Goal: Task Accomplishment & Management: Complete application form

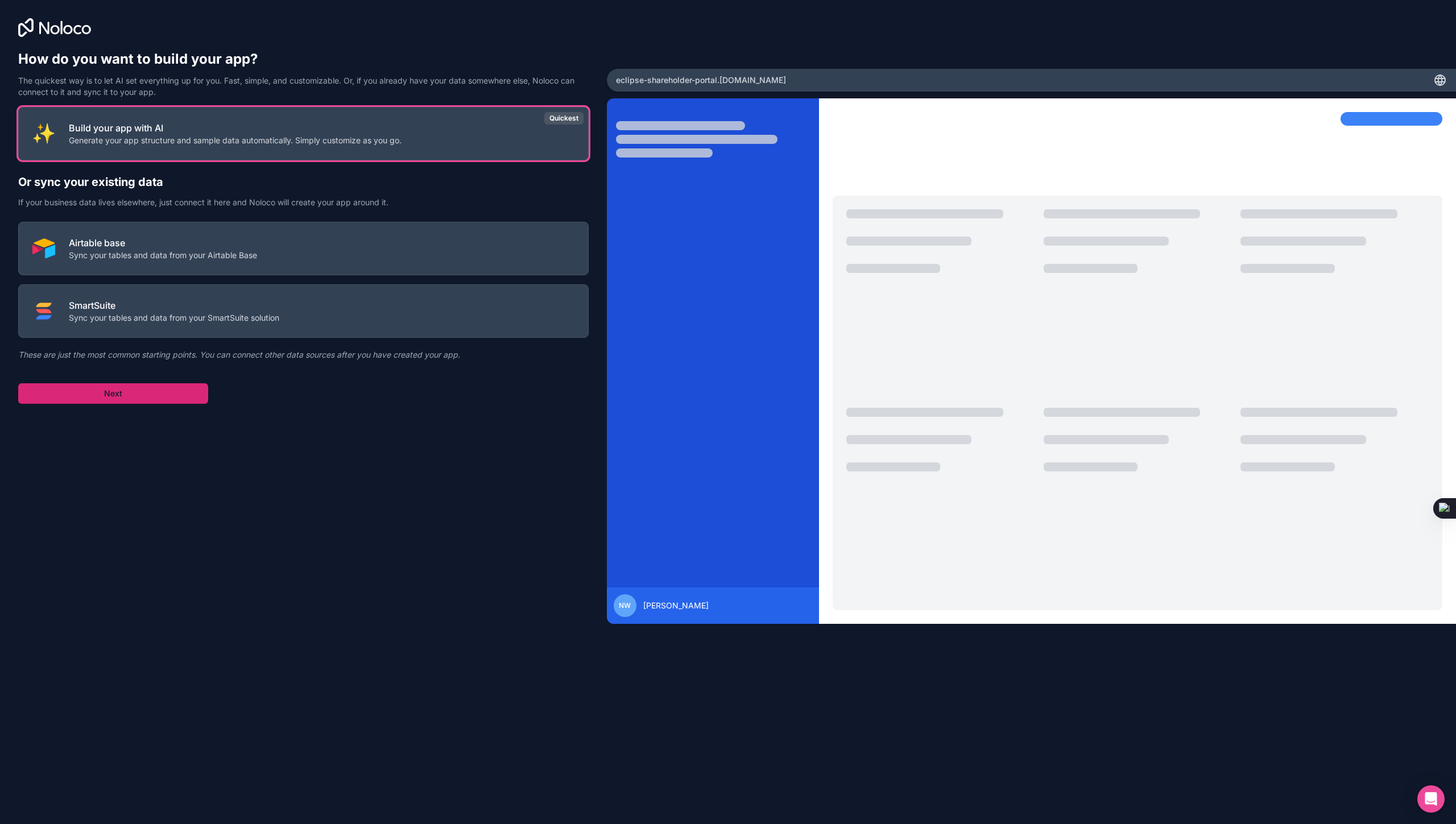
click at [134, 387] on button "Next" at bounding box center [112, 393] width 190 height 20
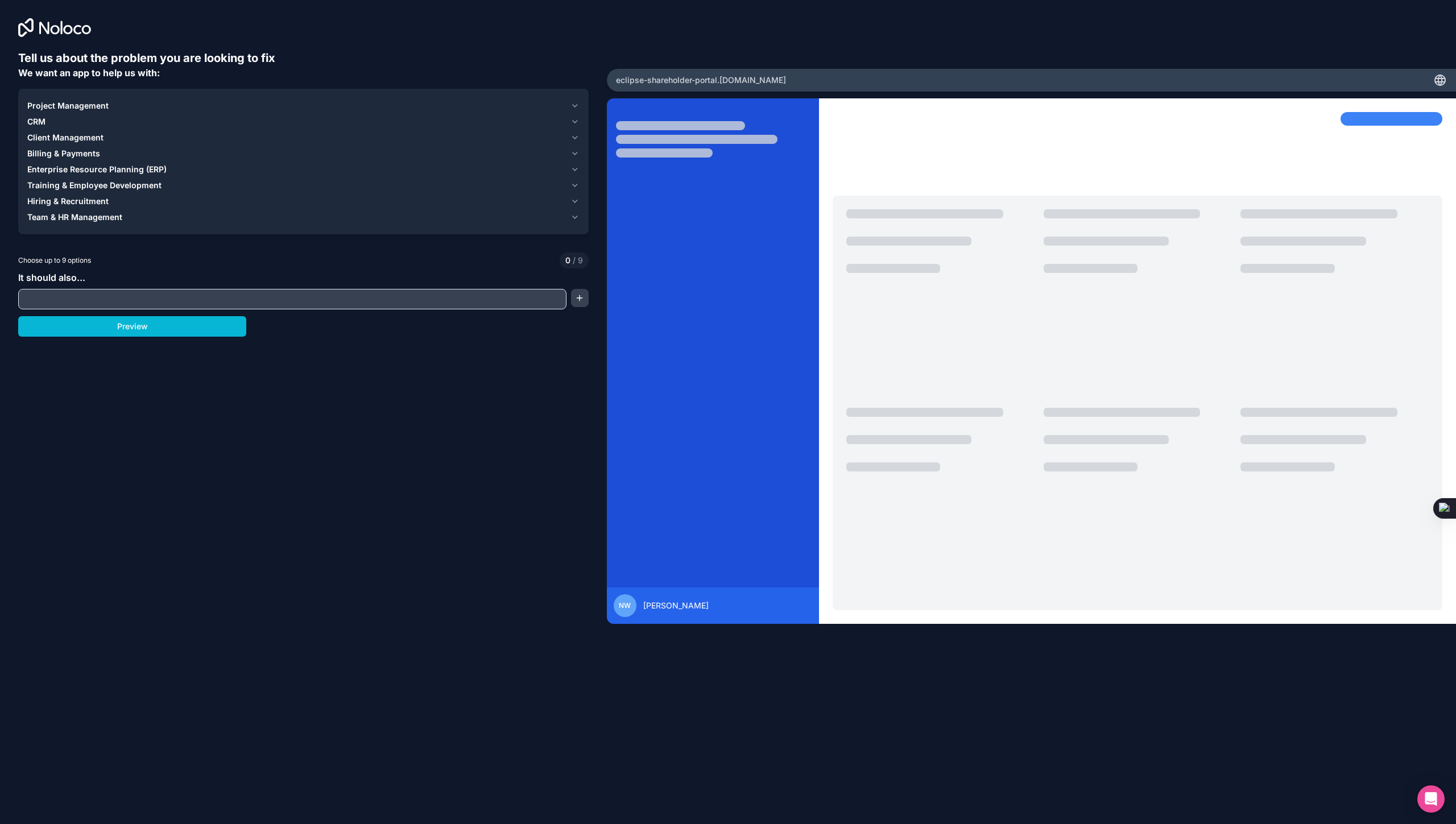
click at [100, 295] on input "text" at bounding box center [292, 299] width 542 height 16
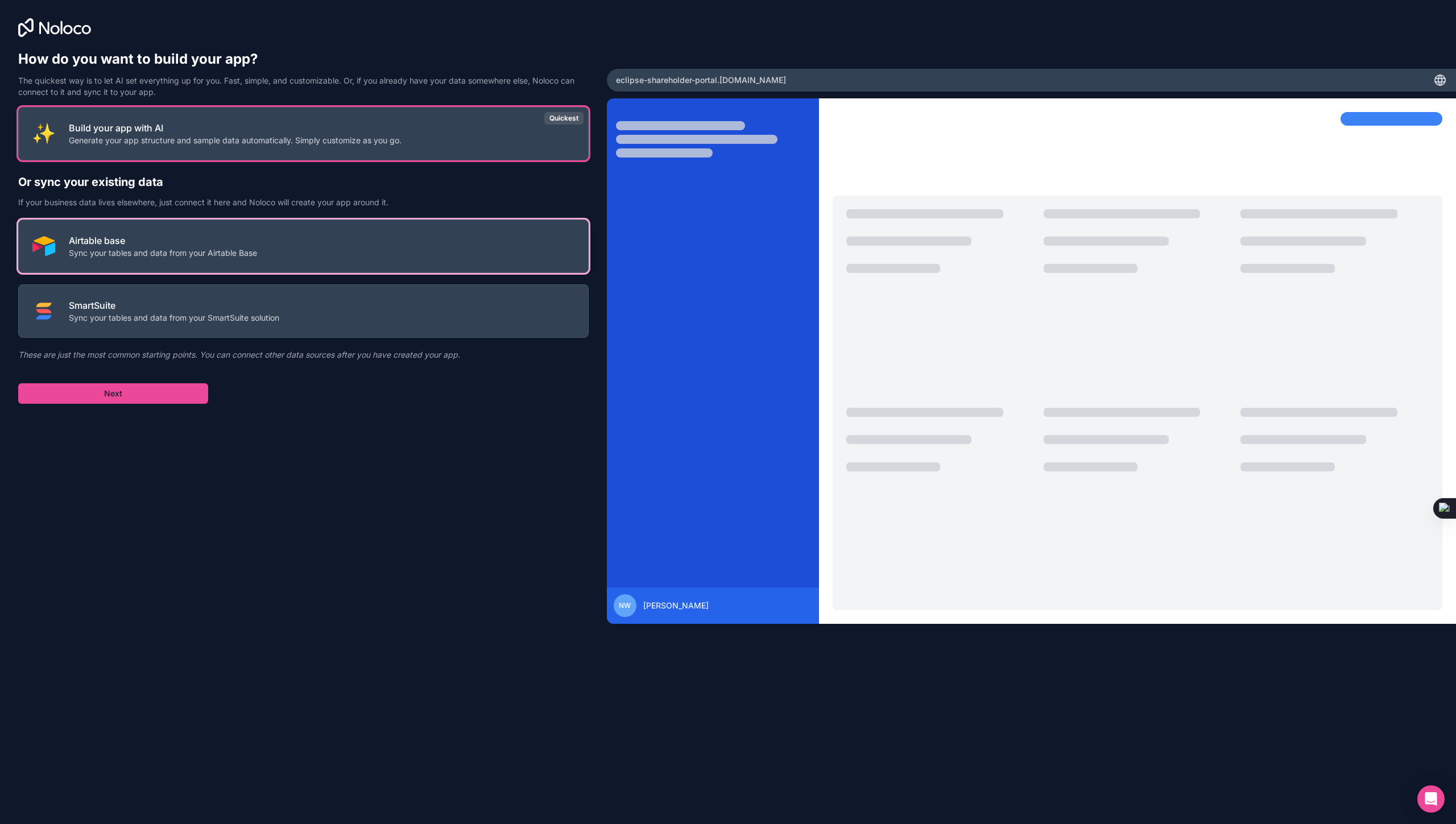
click at [134, 242] on p "Airtable base" at bounding box center [163, 240] width 189 height 14
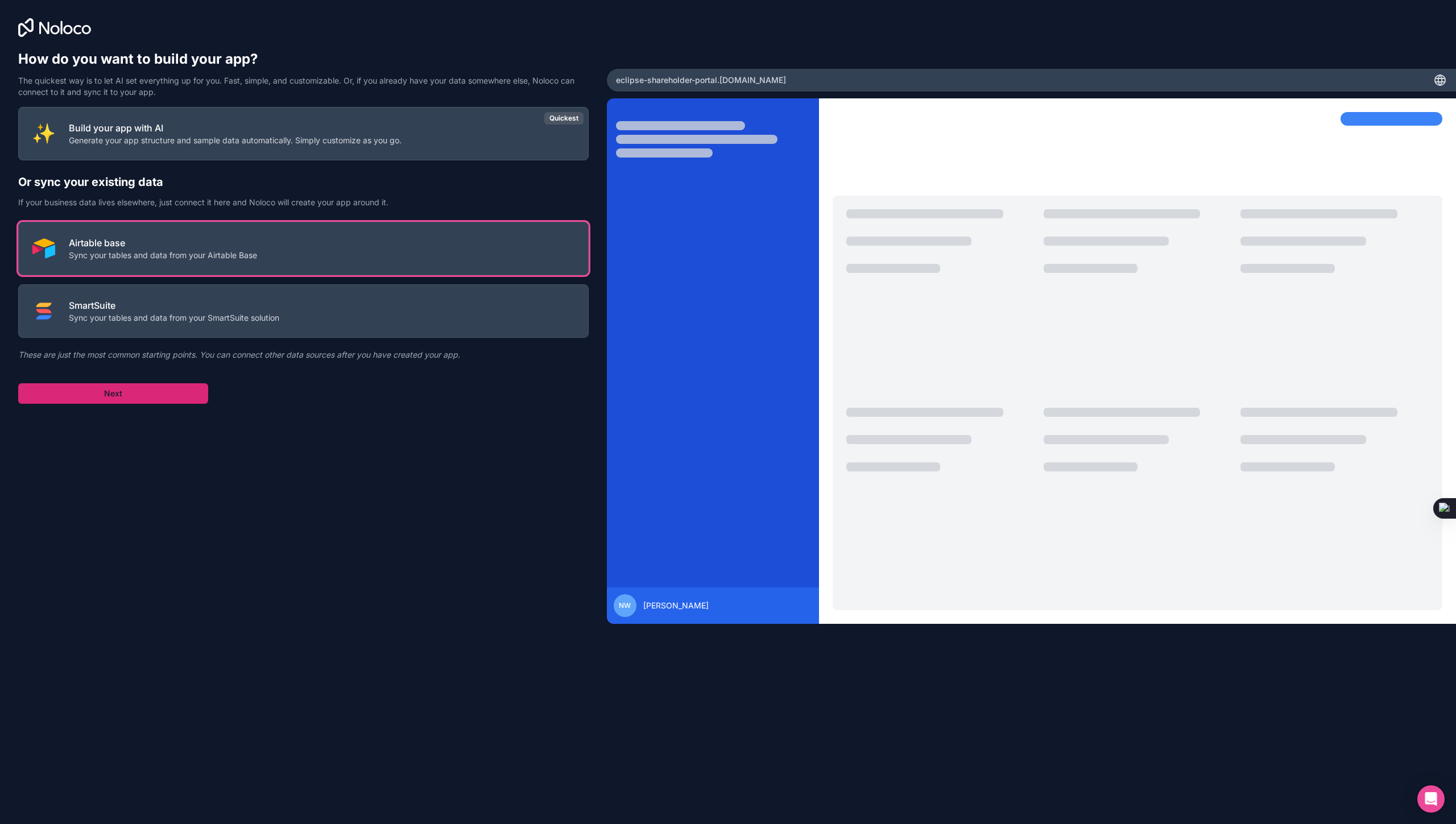
click at [134, 391] on button "Next" at bounding box center [112, 393] width 190 height 20
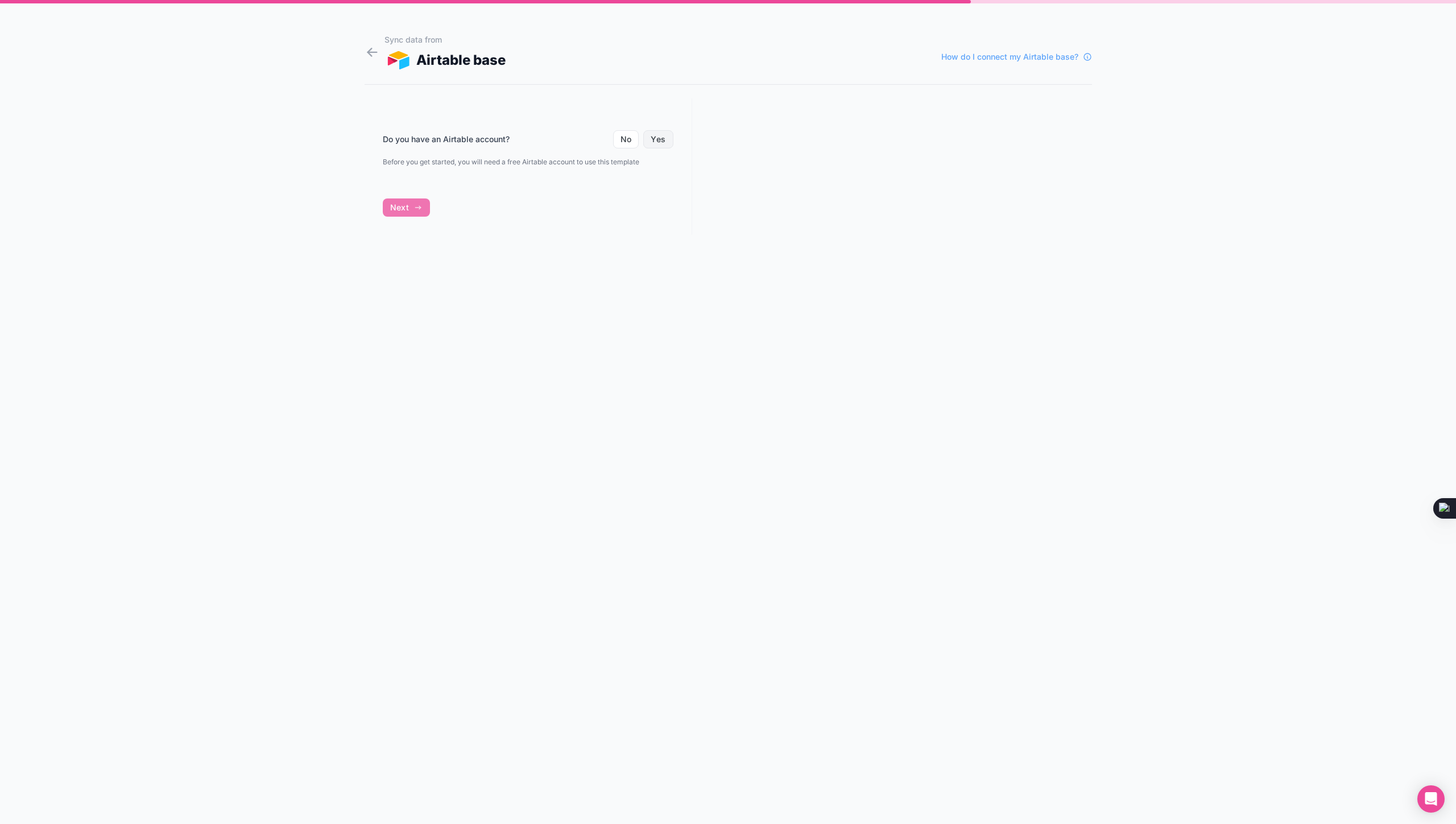
click at [657, 140] on button "Yes" at bounding box center [658, 139] width 30 height 18
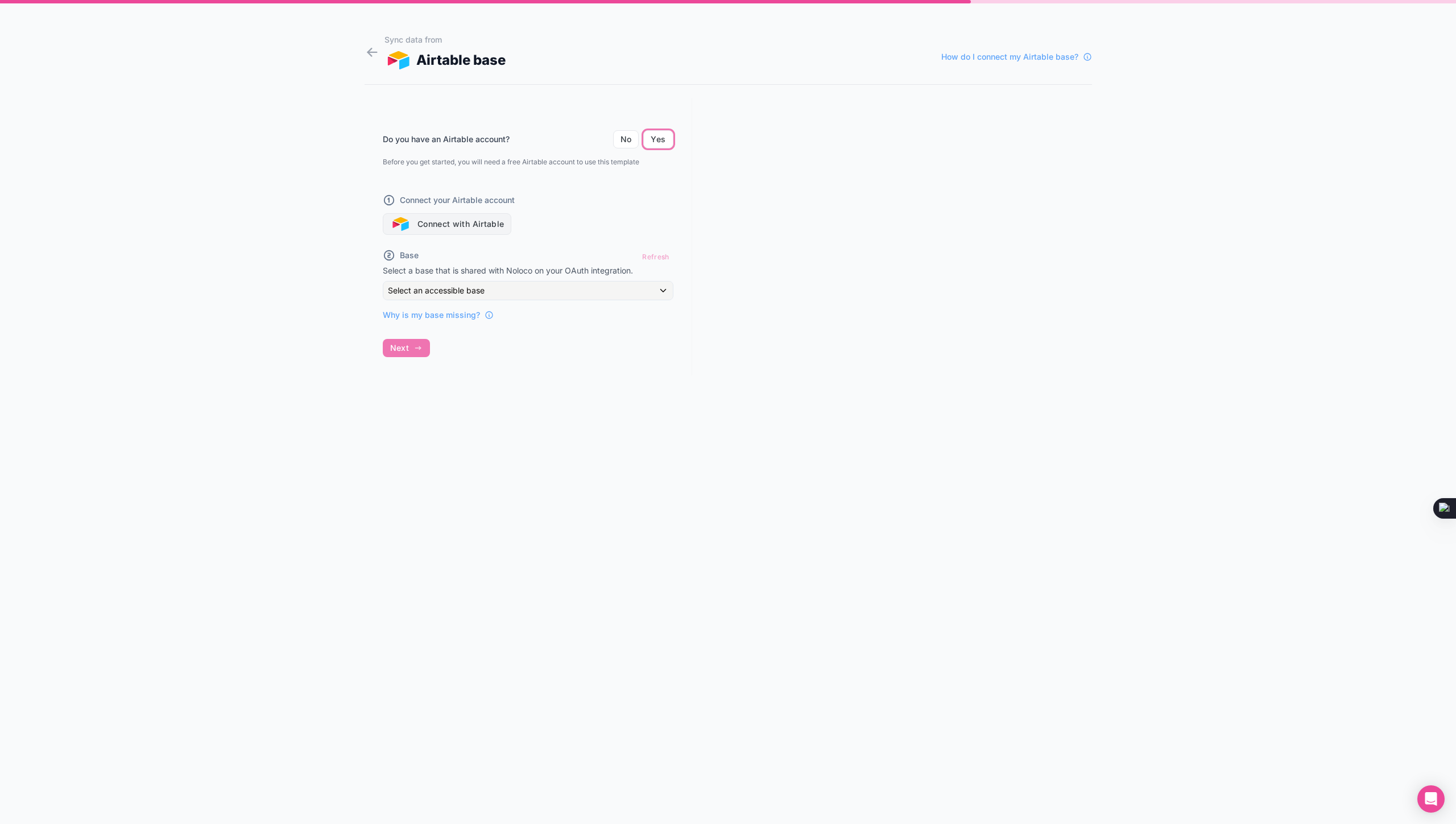
click at [451, 223] on button "Connect with Airtable" at bounding box center [447, 223] width 129 height 22
click at [422, 316] on span "Why is my base missing?" at bounding box center [431, 315] width 97 height 11
click at [652, 257] on div "Refresh" at bounding box center [655, 257] width 35 height 16
click at [444, 221] on button "Connect with Airtable" at bounding box center [447, 223] width 129 height 22
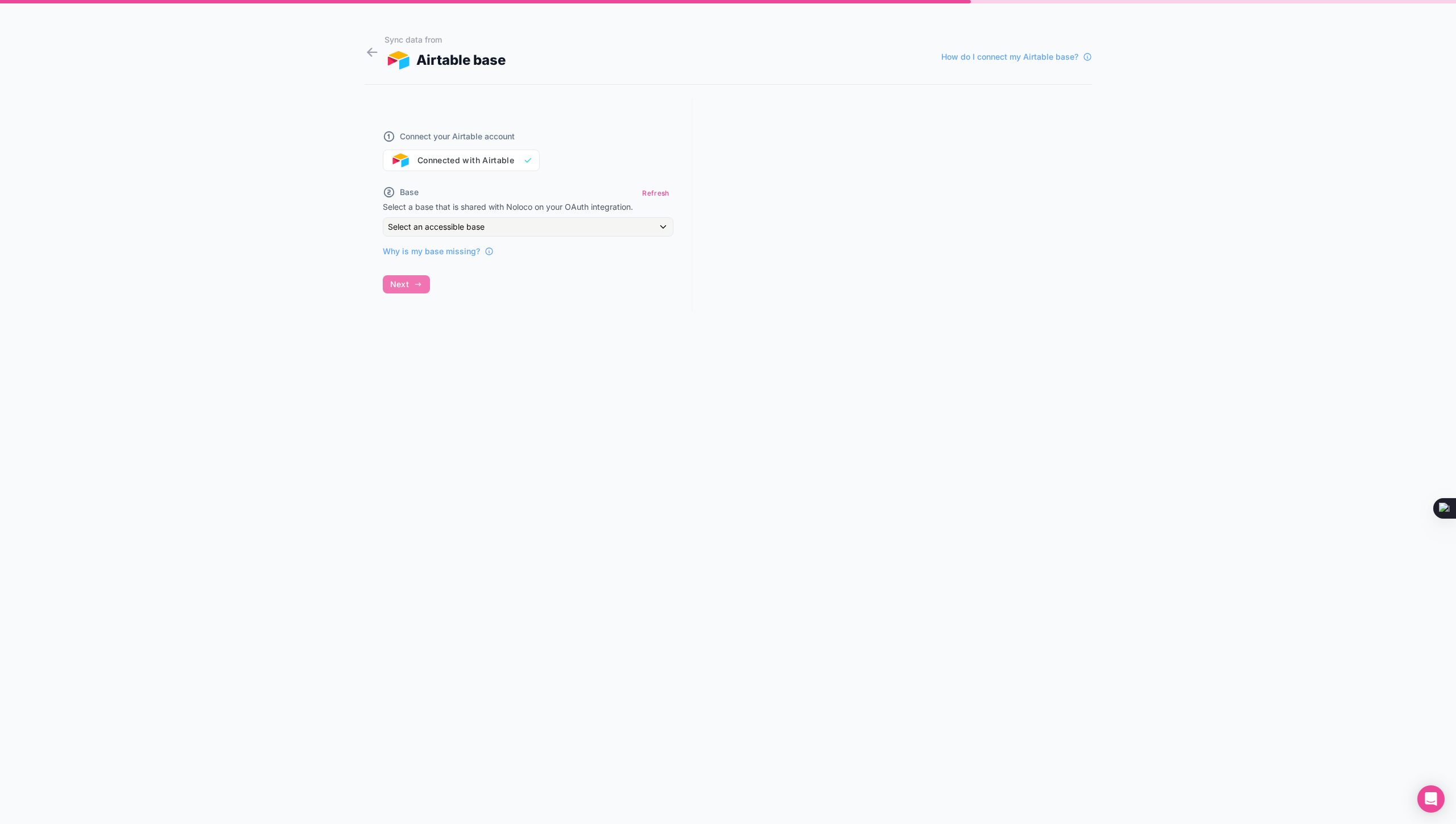
click at [490, 158] on div "Connect your Airtable account Connected with Airtable" at bounding box center [528, 143] width 291 height 54
click at [659, 192] on button "Refresh" at bounding box center [655, 193] width 35 height 16
click at [664, 227] on div "Select an accessible base" at bounding box center [528, 227] width 290 height 18
click at [469, 311] on div "Shareholder Portal" at bounding box center [541, 309] width 297 height 14
click at [414, 350] on icon "button" at bounding box center [418, 347] width 9 height 9
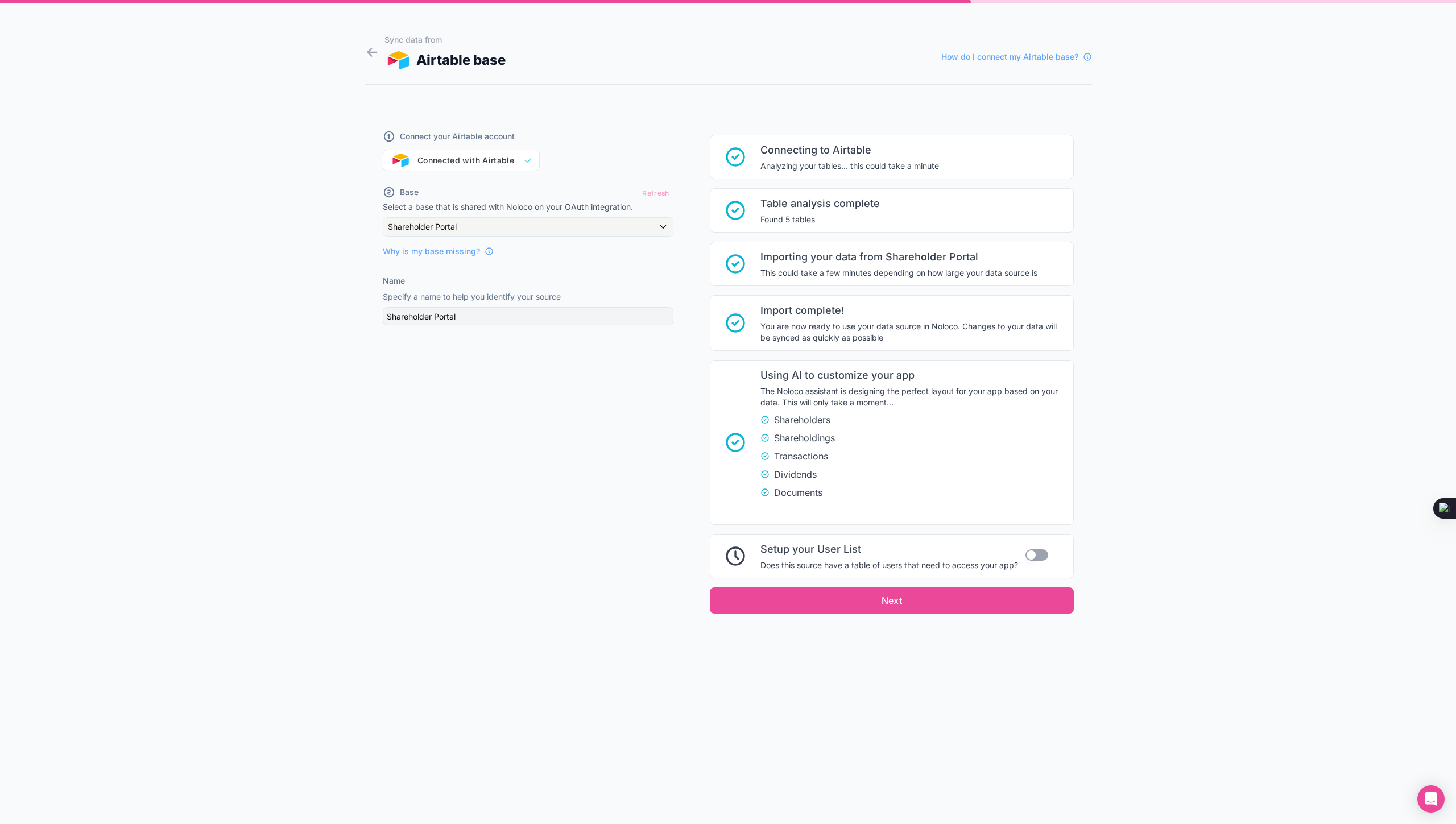
click at [1035, 554] on button "Use setting" at bounding box center [1037, 555] width 23 height 11
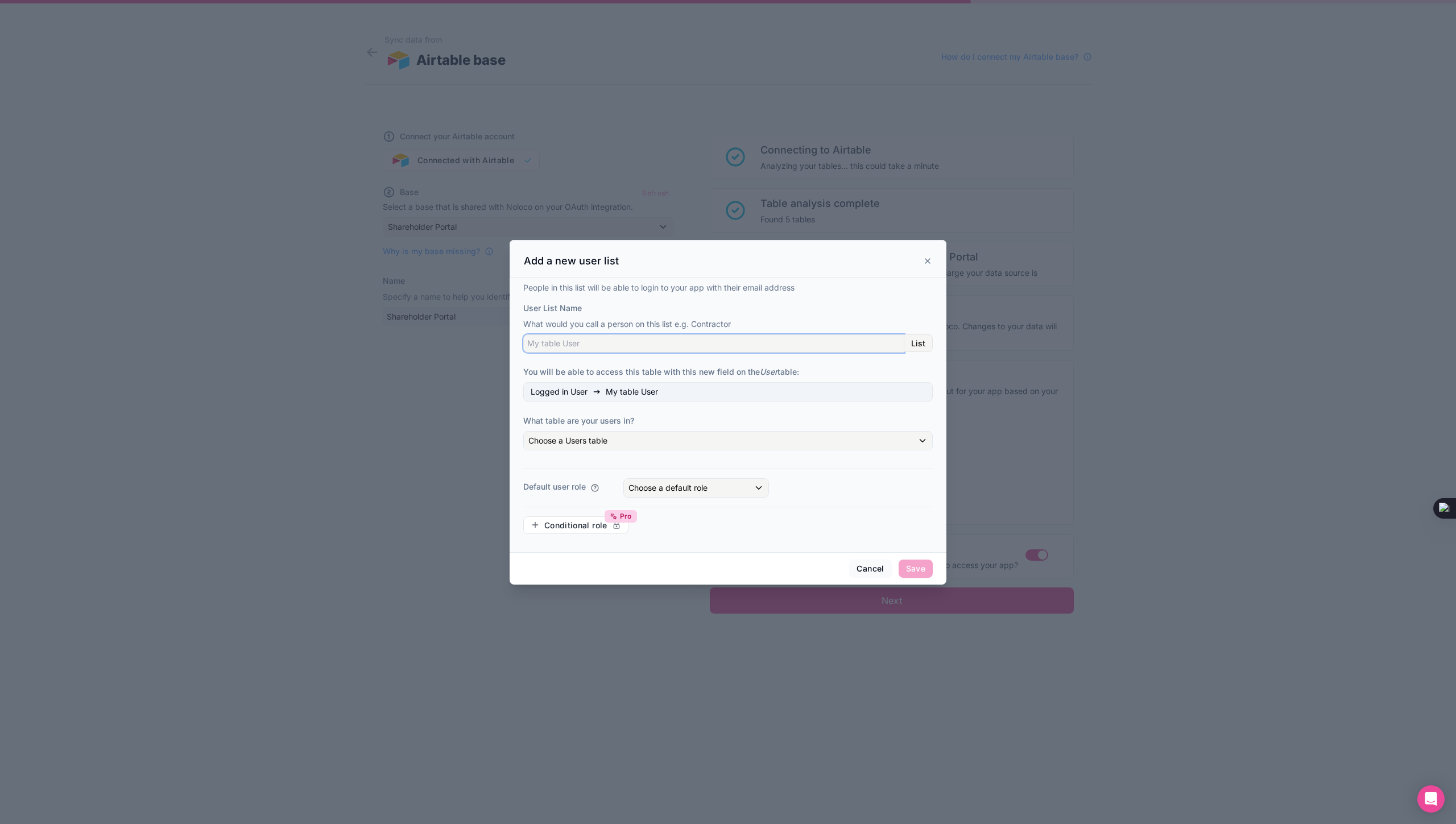
click at [578, 342] on input "User List Name" at bounding box center [713, 343] width 381 height 18
click at [914, 342] on span "List" at bounding box center [918, 343] width 15 height 11
click at [596, 345] on input "User List Name" at bounding box center [713, 343] width 381 height 18
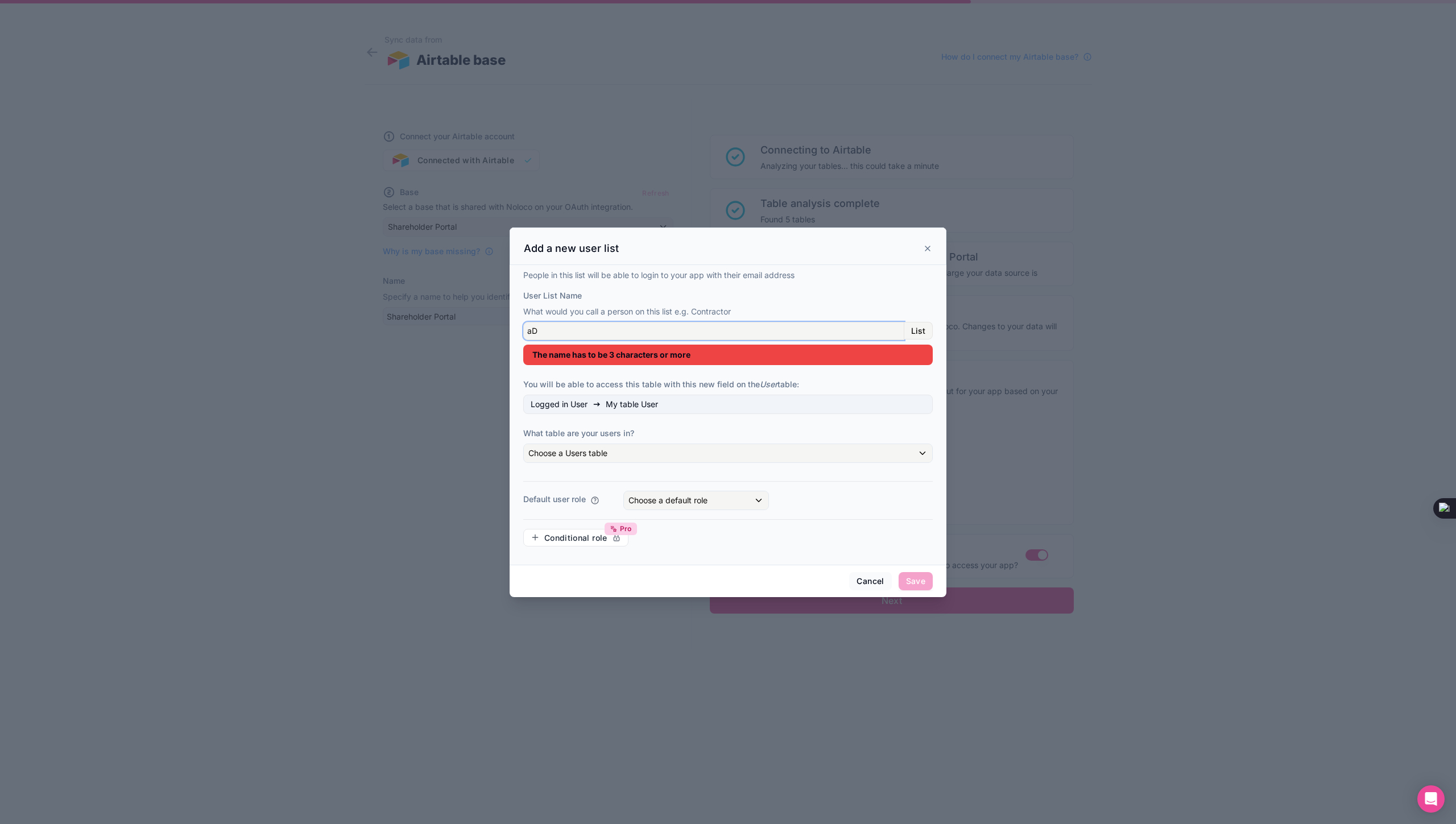
type input "a"
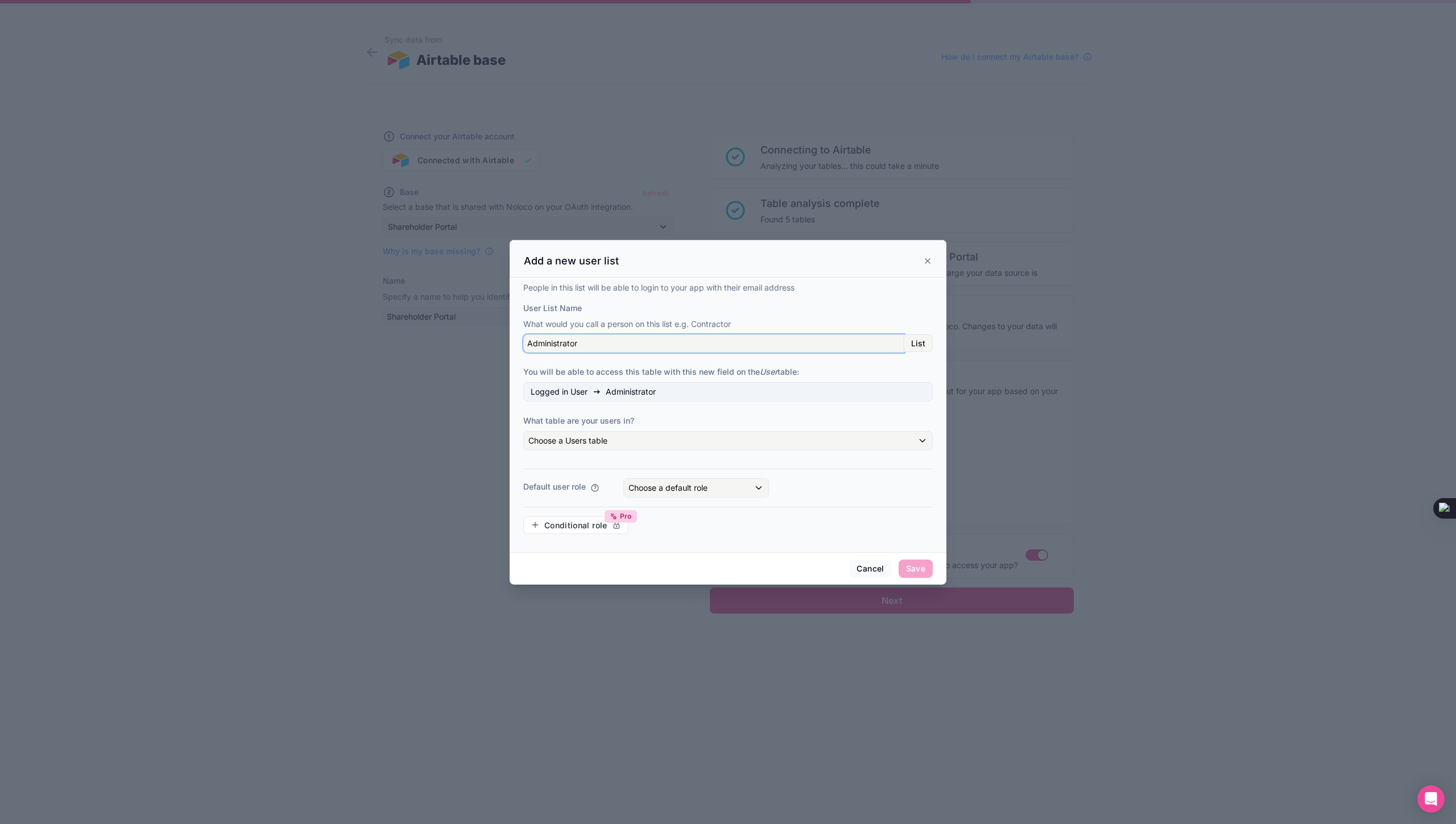
type input "Administrator"
click at [579, 444] on span "Choose a Users table" at bounding box center [568, 440] width 79 height 10
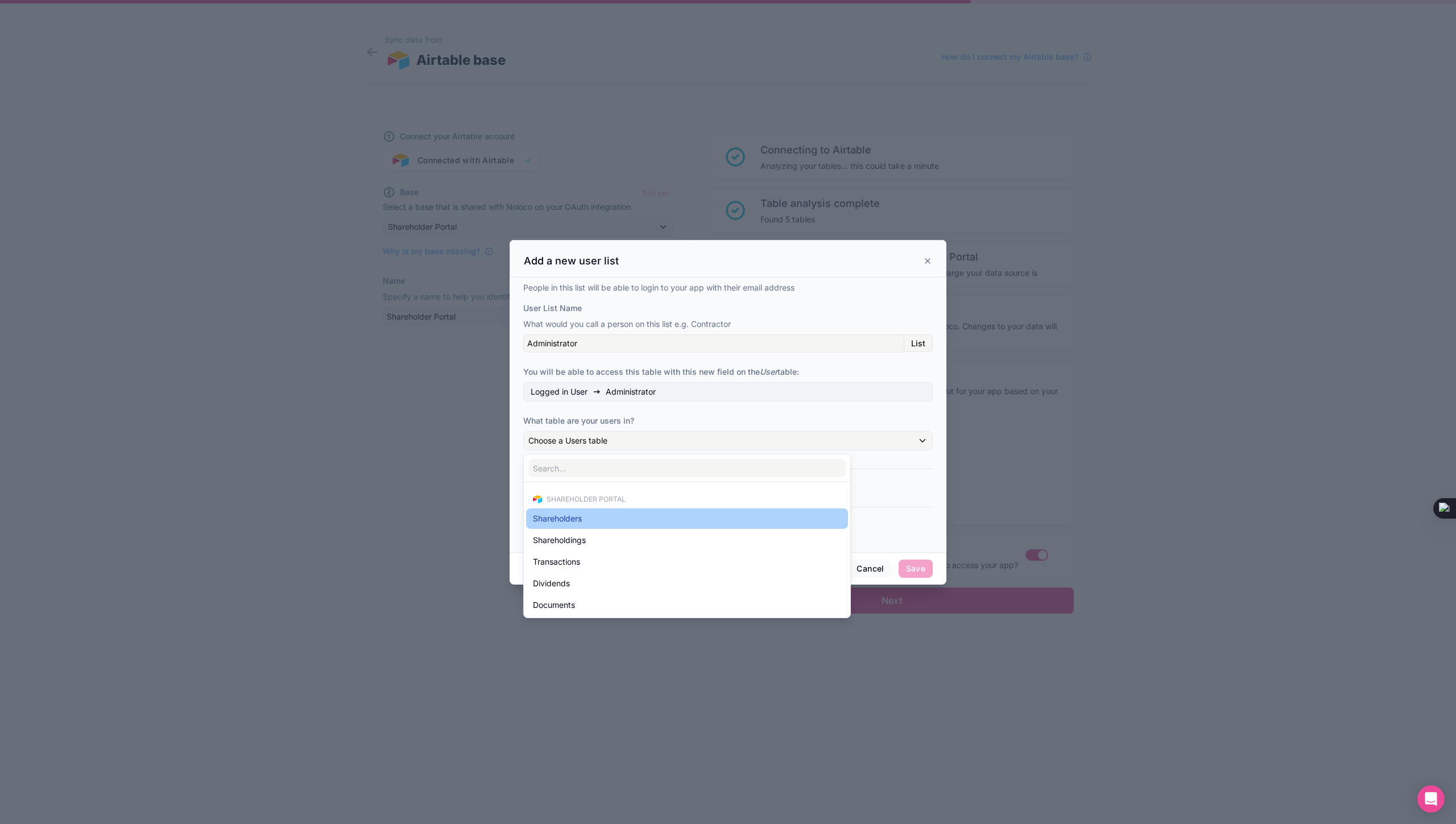
click at [565, 519] on span "Shareholders" at bounding box center [557, 518] width 49 height 14
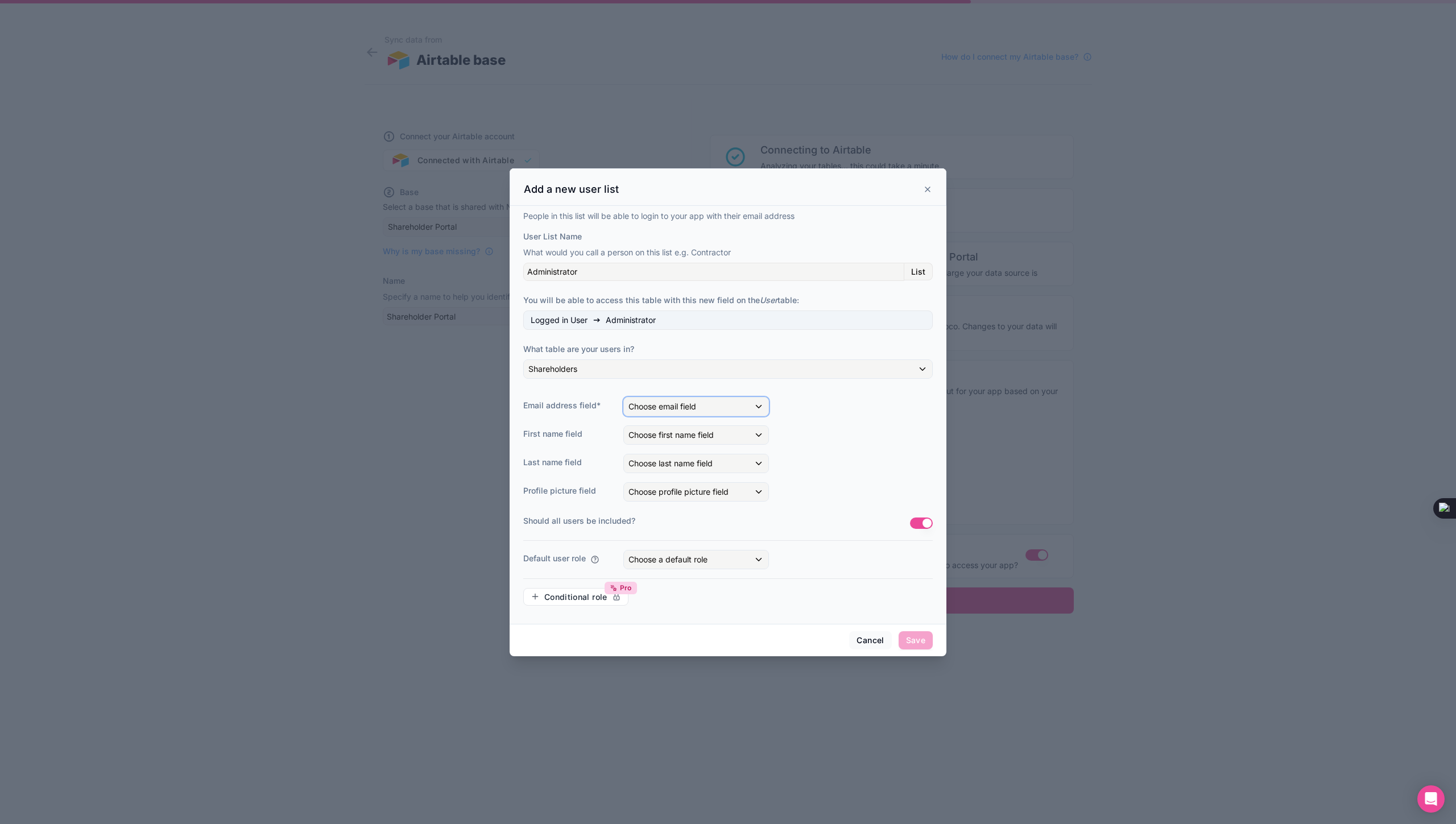
click at [757, 402] on div "Choose email field" at bounding box center [696, 406] width 144 height 18
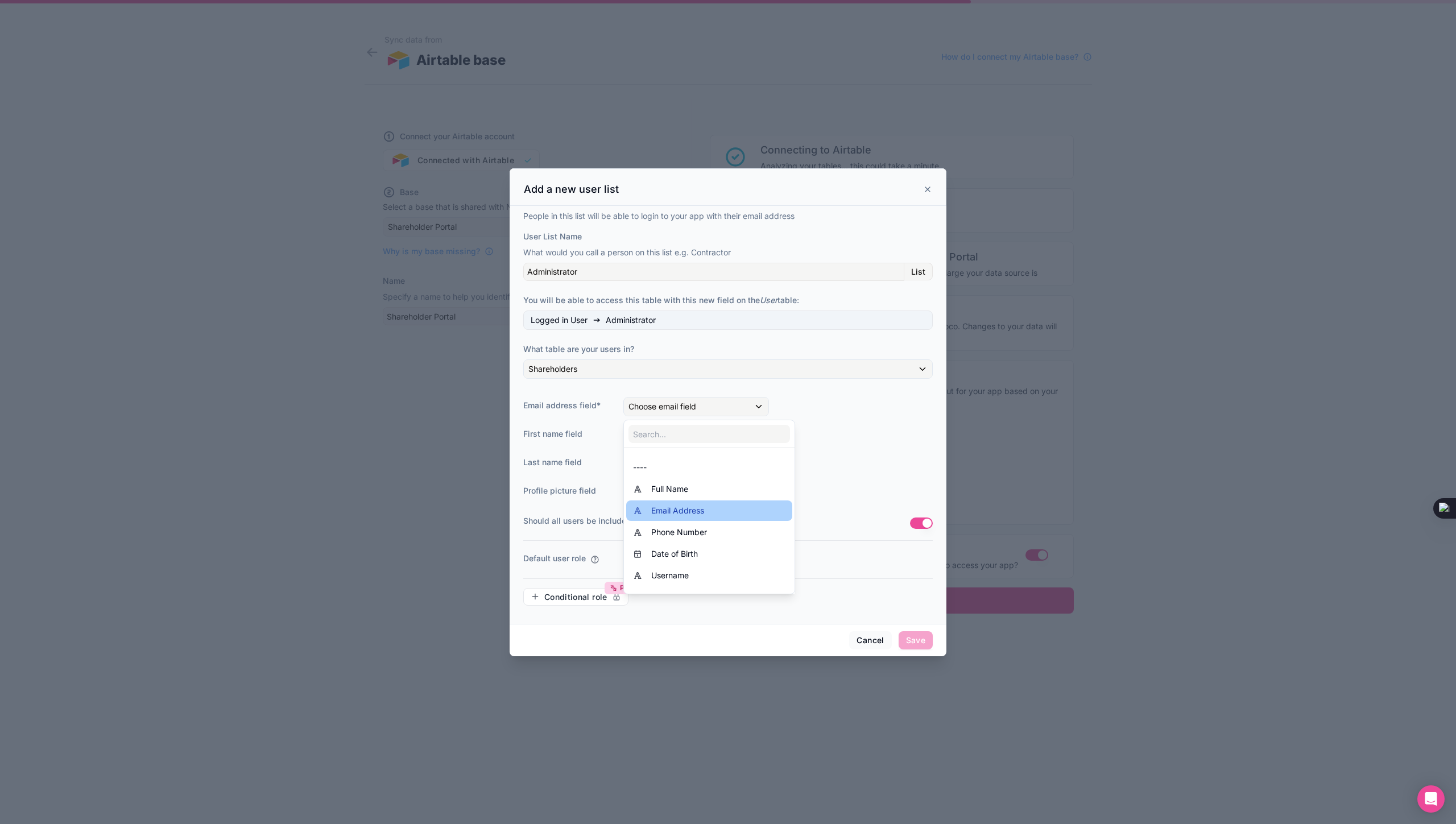
click at [694, 506] on span "Email Address" at bounding box center [677, 510] width 53 height 14
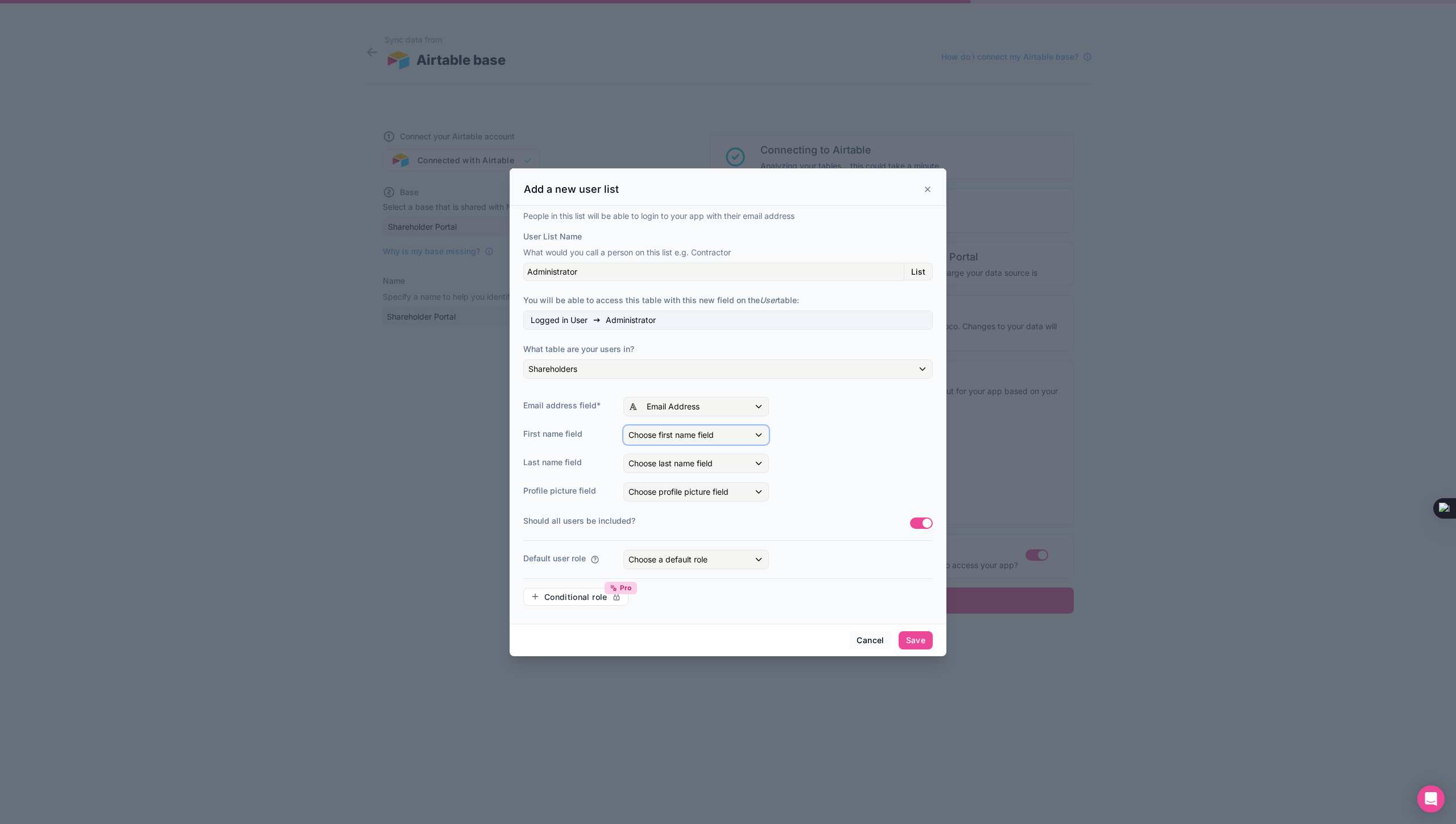
click at [686, 433] on span "Choose first name field" at bounding box center [670, 435] width 85 height 10
click at [680, 519] on span "Full Name" at bounding box center [669, 517] width 37 height 14
click at [689, 461] on span "Choose last name field" at bounding box center [670, 463] width 84 height 10
click at [677, 546] on span "Full Name" at bounding box center [669, 546] width 37 height 14
click at [681, 495] on span "Choose profile picture field" at bounding box center [678, 491] width 100 height 10
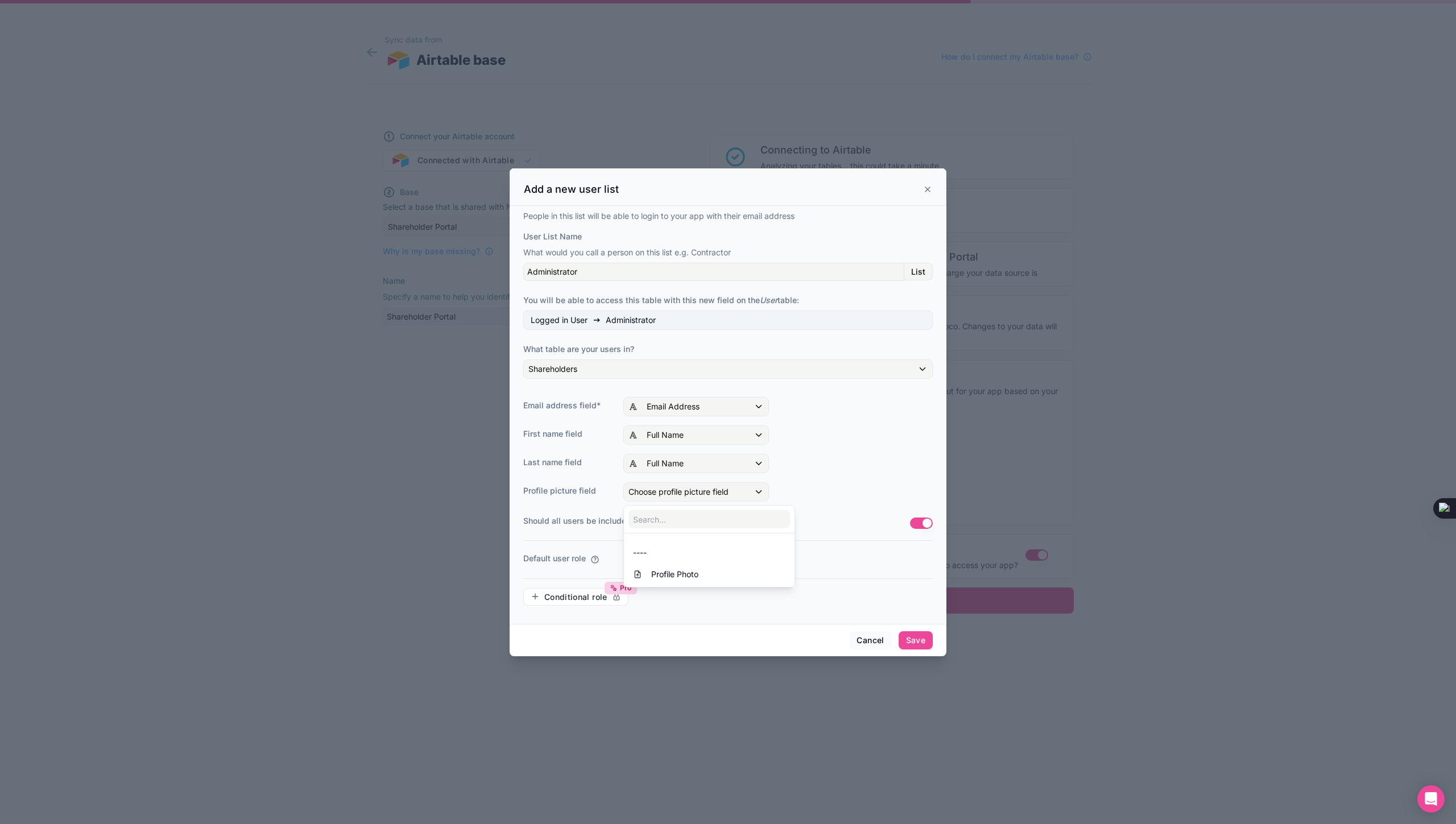
click at [681, 495] on div at bounding box center [728, 412] width 437 height 488
click at [757, 561] on div "Choose a default role" at bounding box center [696, 559] width 144 height 18
click at [678, 624] on div "Team Admin" at bounding box center [656, 620] width 47 height 14
click at [686, 624] on div "Team Admin" at bounding box center [709, 620] width 152 height 14
click at [679, 641] on div "User" at bounding box center [709, 642] width 152 height 14
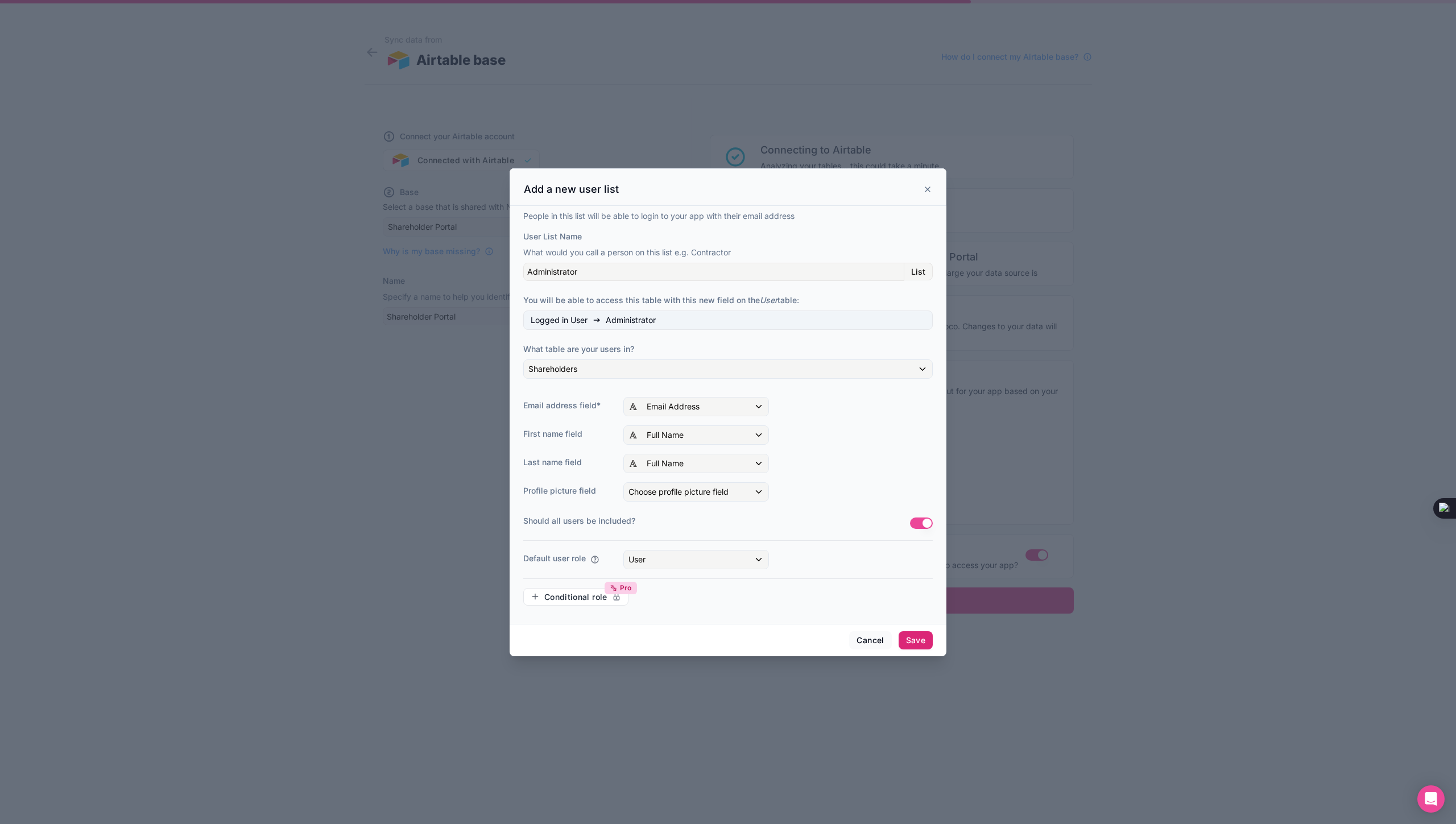
click at [919, 643] on button "Save" at bounding box center [915, 640] width 34 height 18
click at [919, 641] on button "Save" at bounding box center [915, 640] width 34 height 18
click at [757, 436] on div "Full Name" at bounding box center [696, 435] width 144 height 18
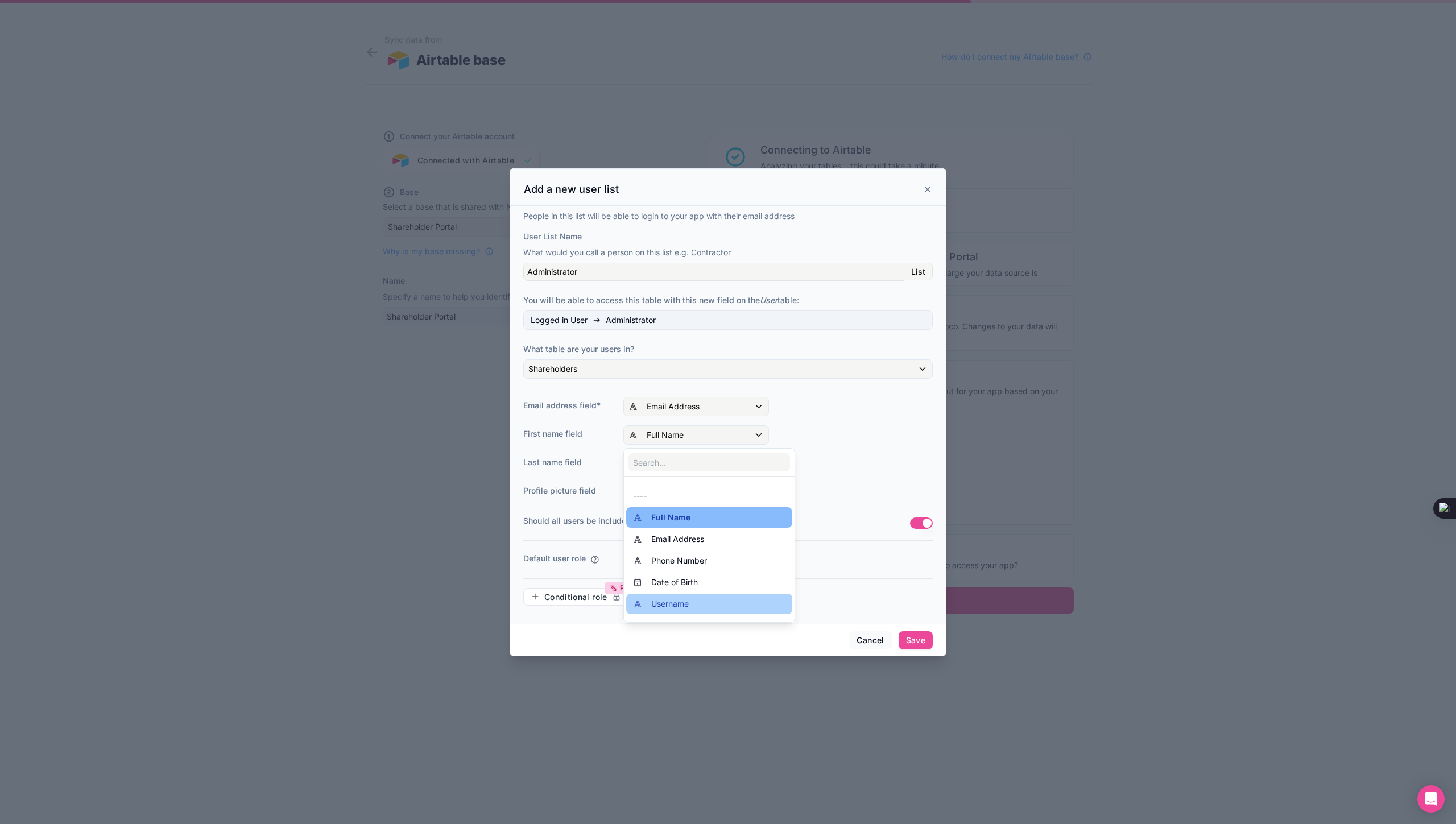
click at [697, 604] on div "Username" at bounding box center [709, 604] width 152 height 14
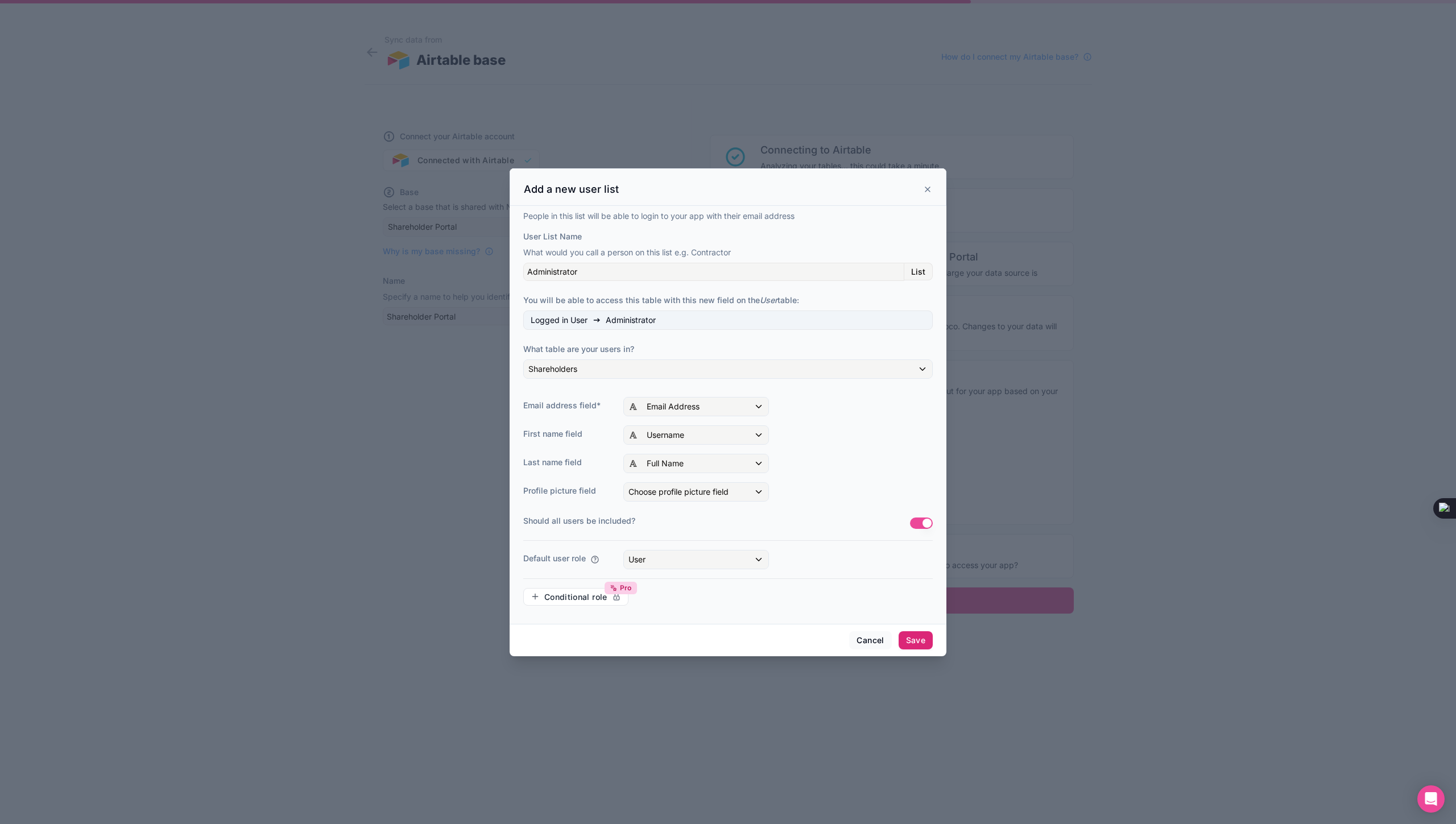
click at [921, 637] on button "Save" at bounding box center [915, 640] width 34 height 18
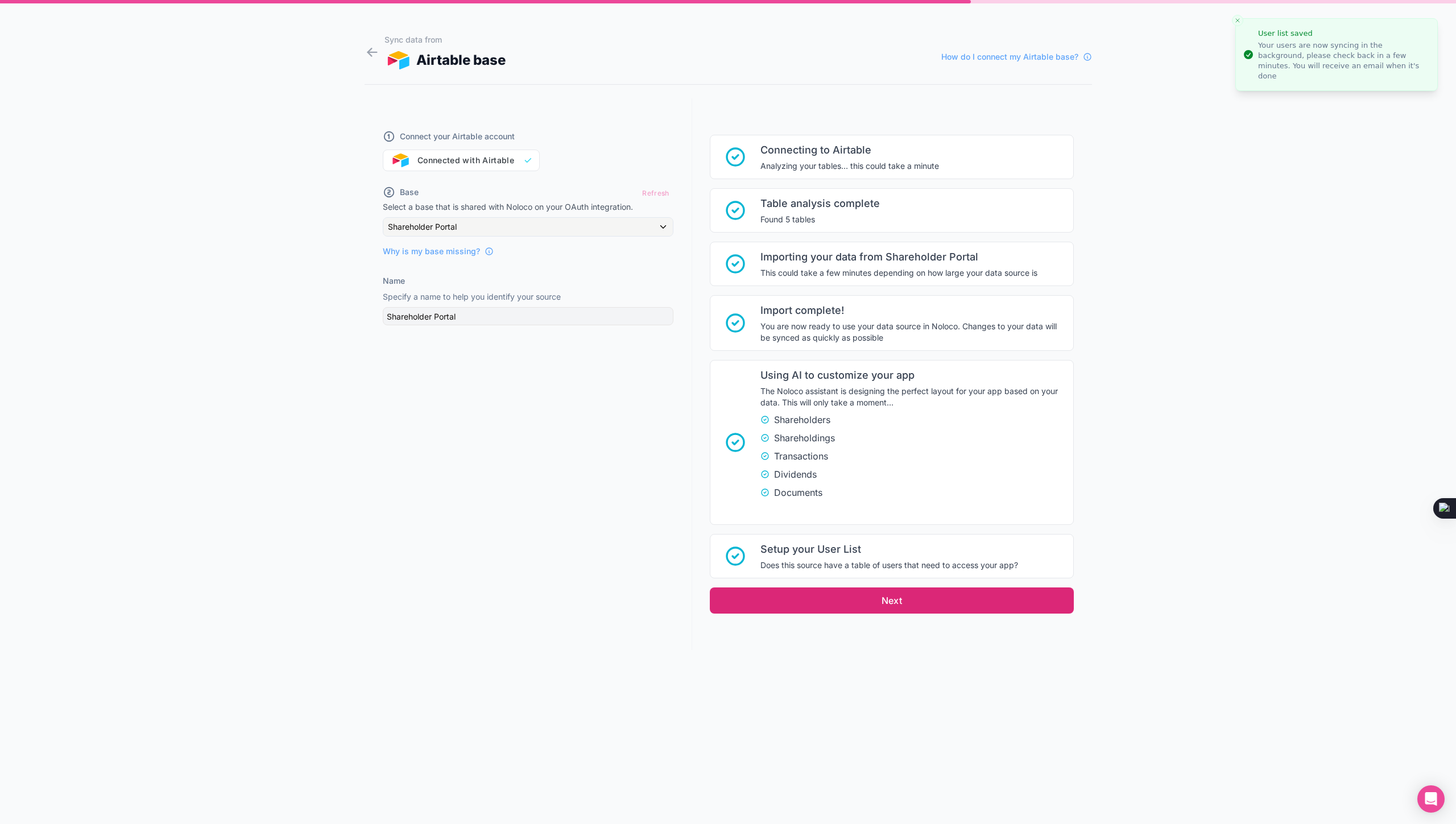
click at [891, 603] on button "Next" at bounding box center [892, 601] width 364 height 26
